Goal: Information Seeking & Learning: Learn about a topic

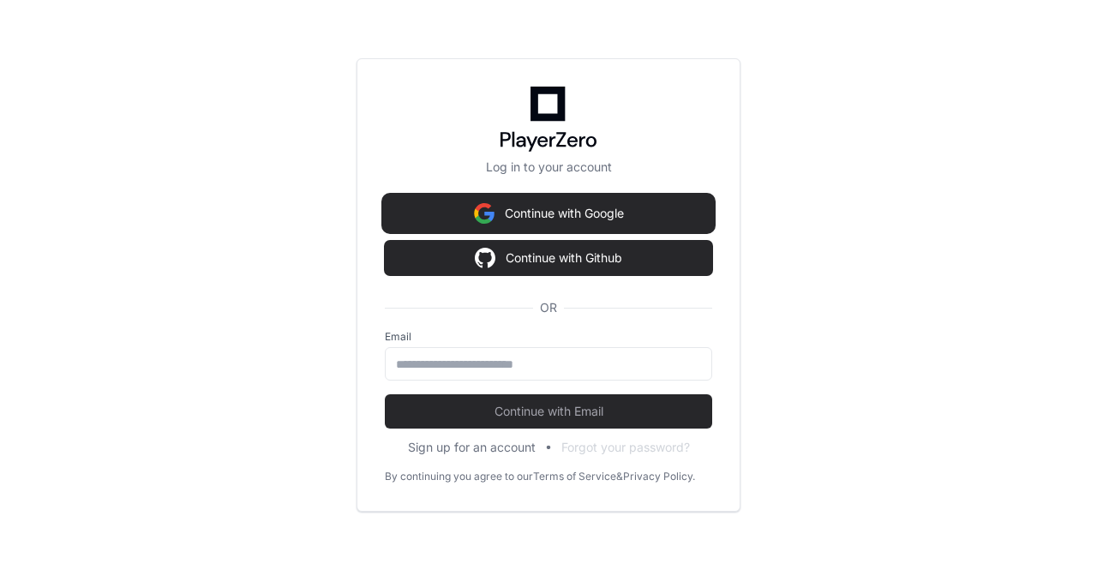
click at [474, 212] on img at bounding box center [484, 213] width 21 height 34
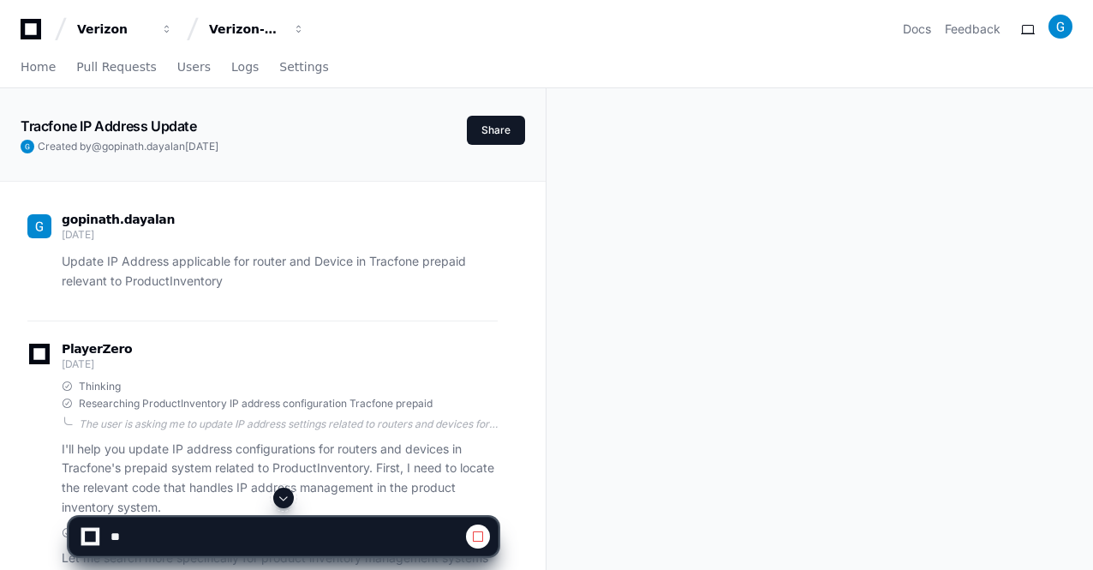
click at [284, 505] on span at bounding box center [284, 498] width 14 height 14
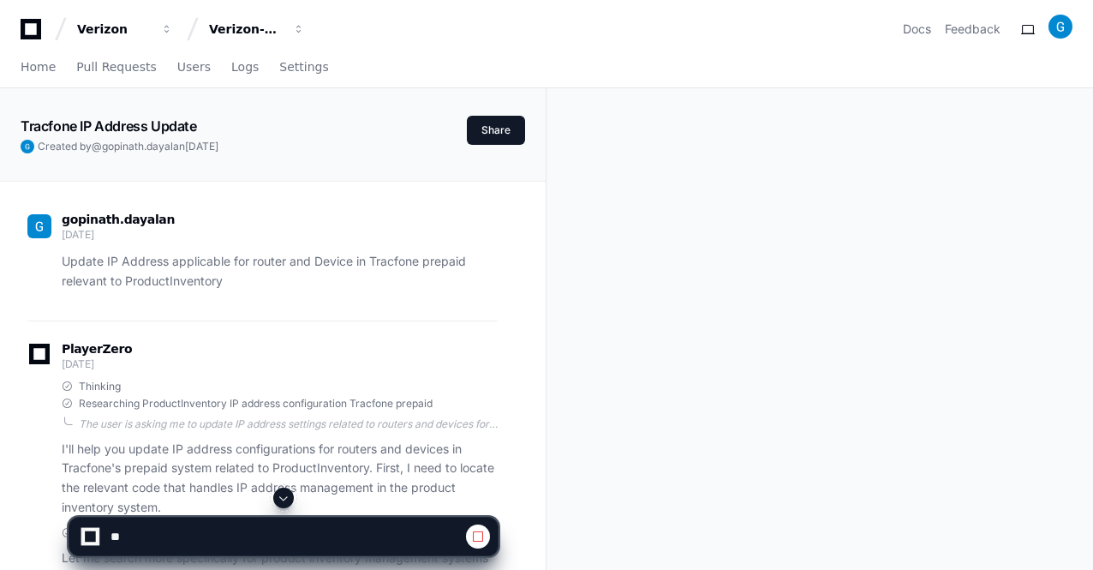
click at [284, 505] on span at bounding box center [284, 498] width 14 height 14
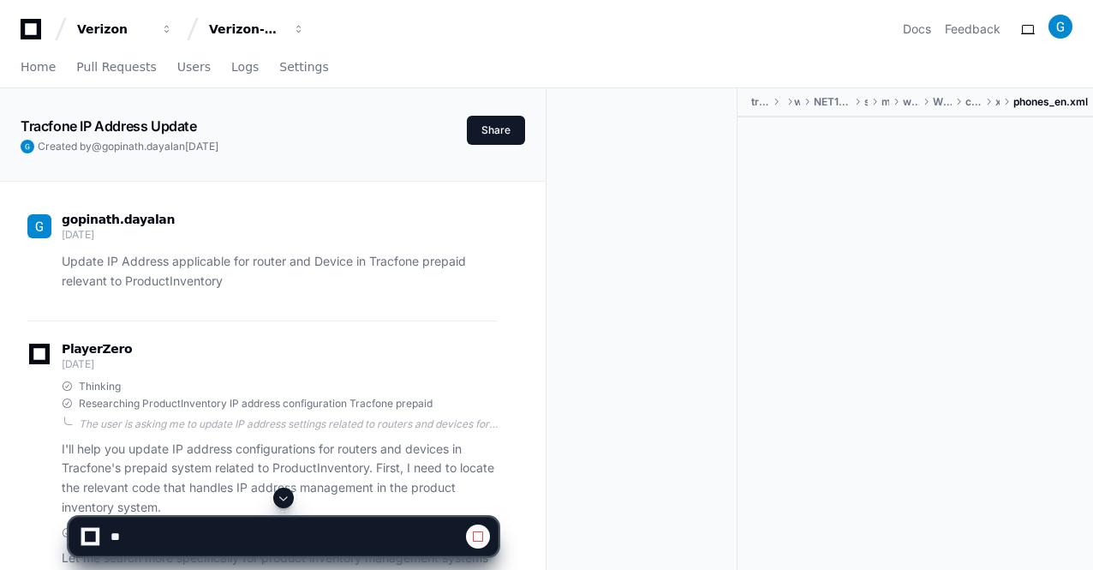
click at [284, 505] on span at bounding box center [284, 498] width 14 height 14
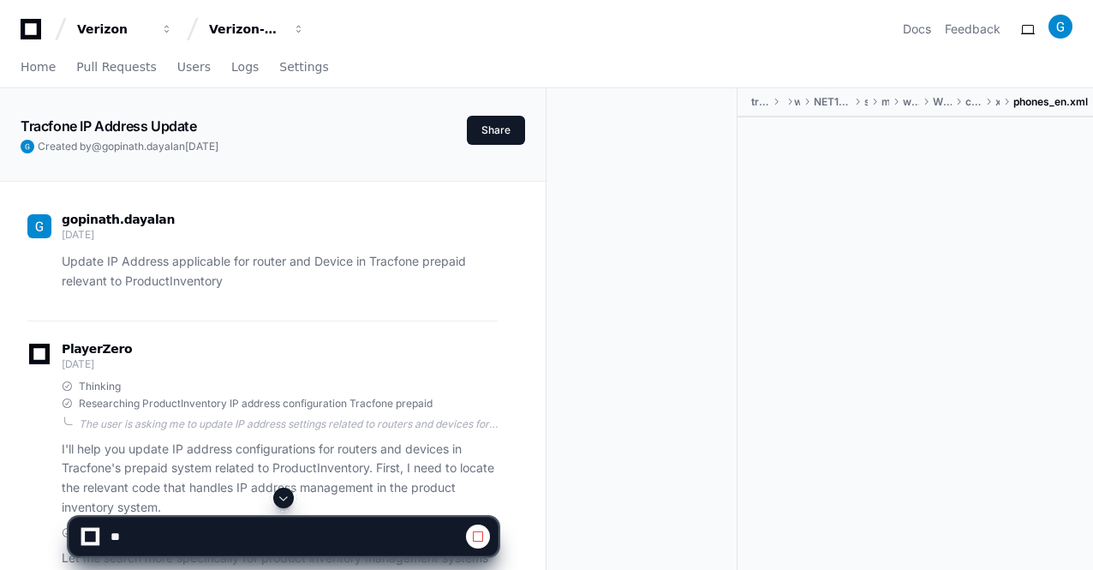
click at [284, 505] on span at bounding box center [284, 498] width 14 height 14
click at [284, 500] on app-app-chat-input at bounding box center [284, 521] width 430 height 69
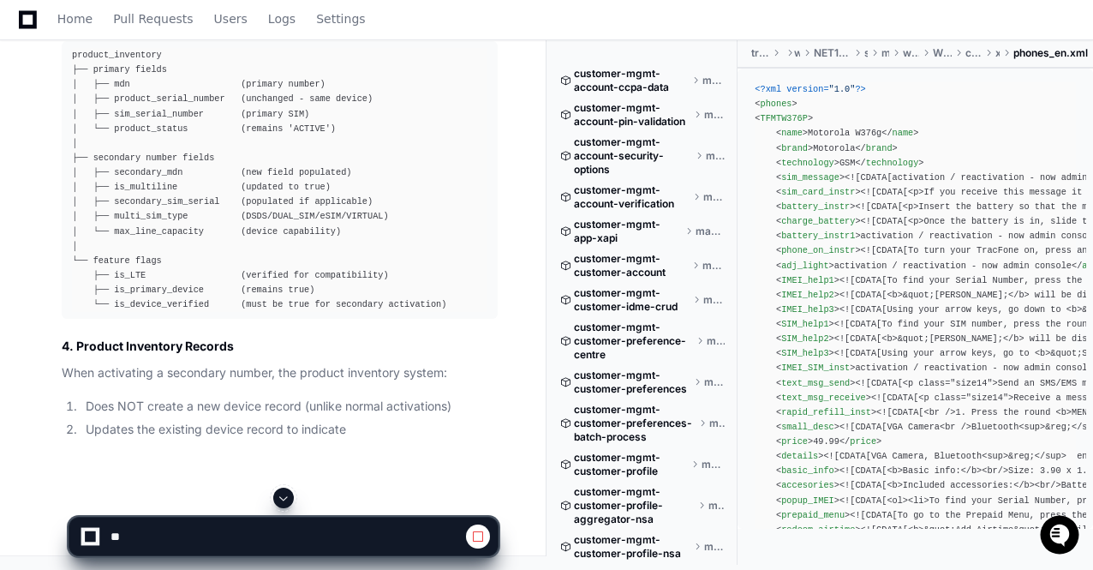
click at [284, 498] on span at bounding box center [284, 498] width 14 height 14
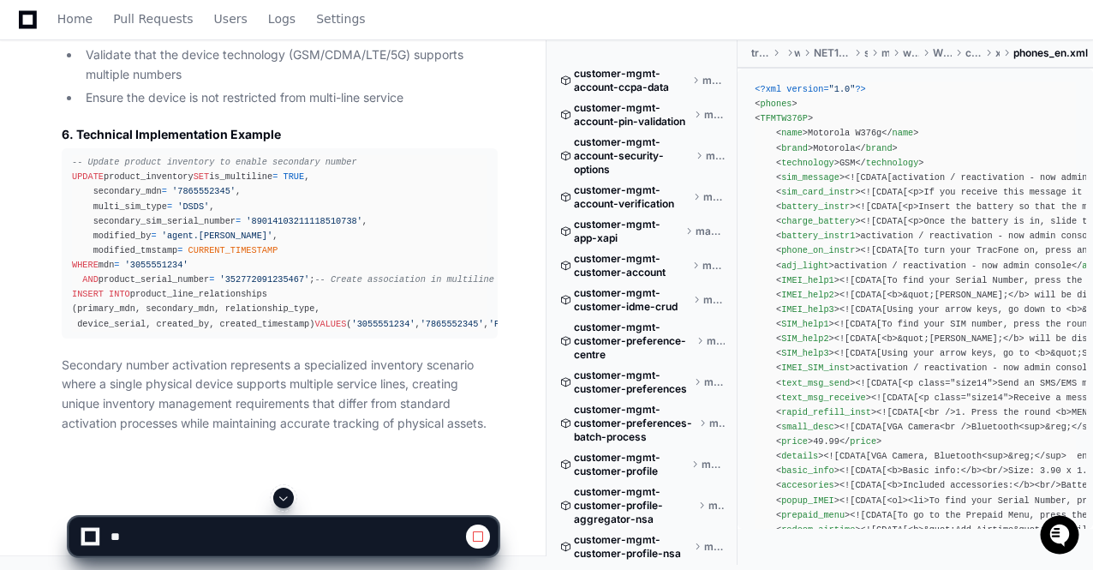
scroll to position [181751, 0]
click at [286, 501] on span at bounding box center [284, 498] width 14 height 14
click at [399, 360] on p "Secondary number activation represents a specialized inventory scenario where a…" at bounding box center [280, 395] width 436 height 78
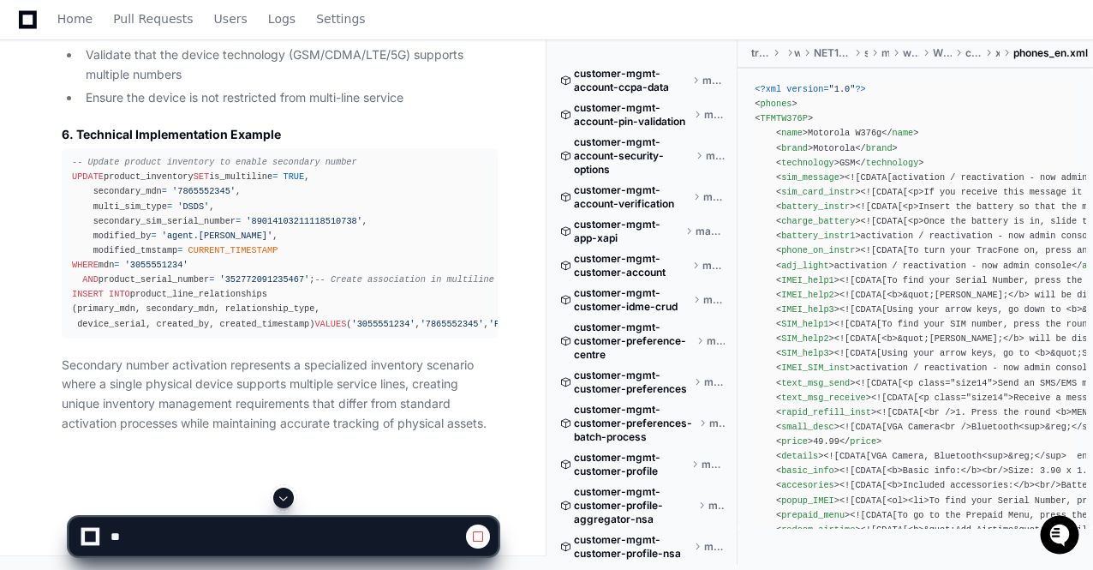
click at [284, 498] on span at bounding box center [284, 498] width 14 height 14
click at [286, 501] on span at bounding box center [284, 498] width 14 height 14
click at [375, 407] on p "Secondary number activation represents a specialized inventory scenario where a…" at bounding box center [280, 395] width 436 height 78
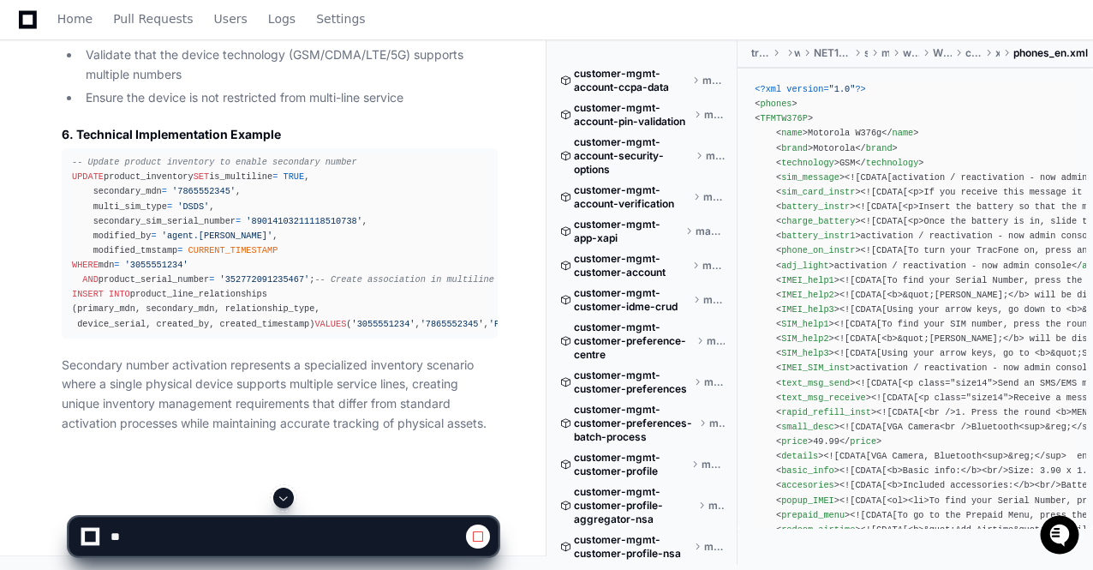
scroll to position [181207, 0]
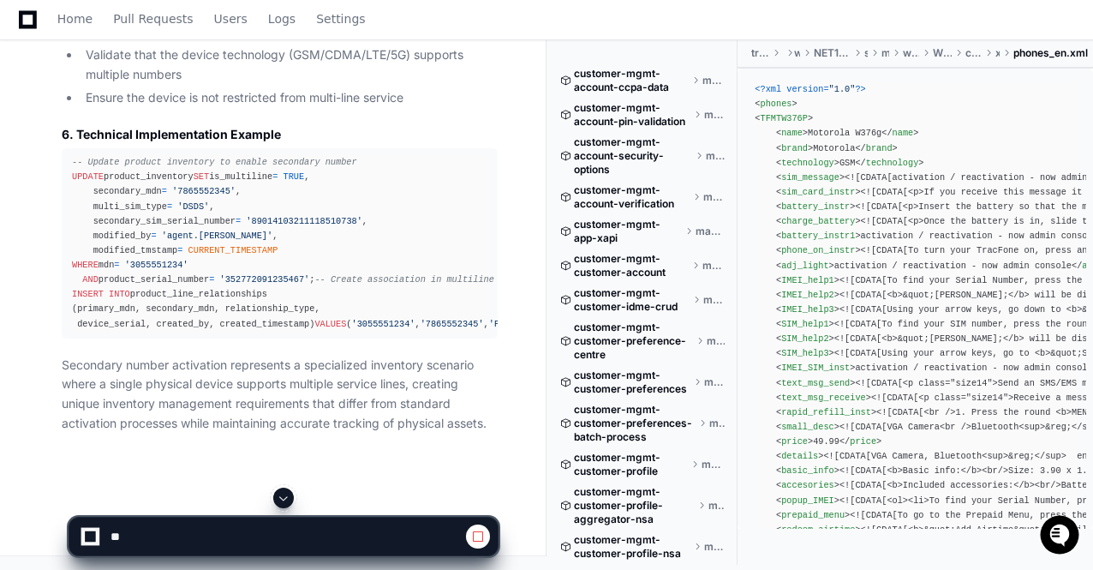
scroll to position [181927, 0]
click at [284, 494] on span at bounding box center [284, 498] width 14 height 14
